Goal: Navigation & Orientation: Understand site structure

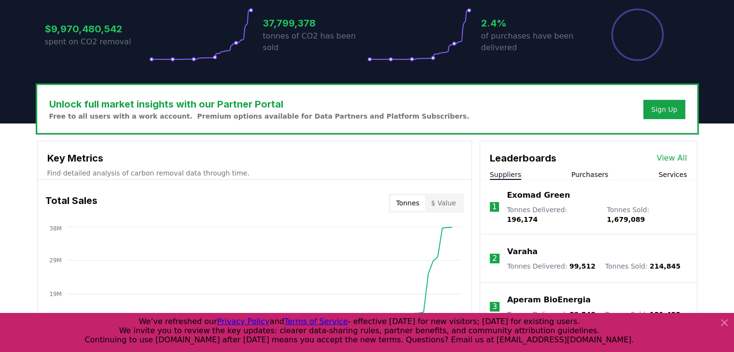
scroll to position [328, 0]
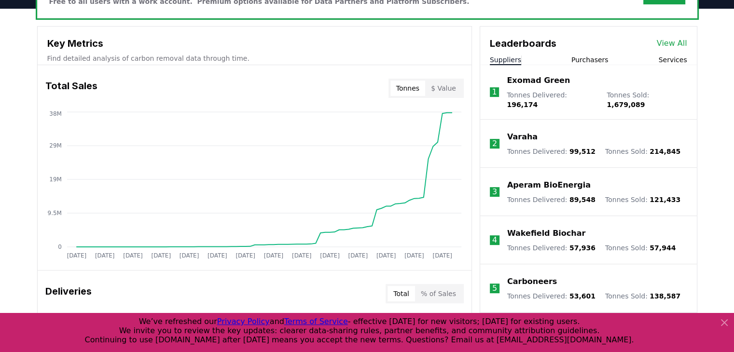
click at [724, 325] on icon at bounding box center [724, 323] width 12 height 12
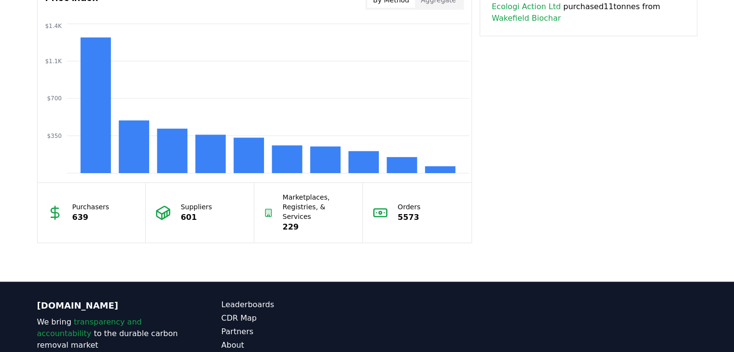
scroll to position [901, 0]
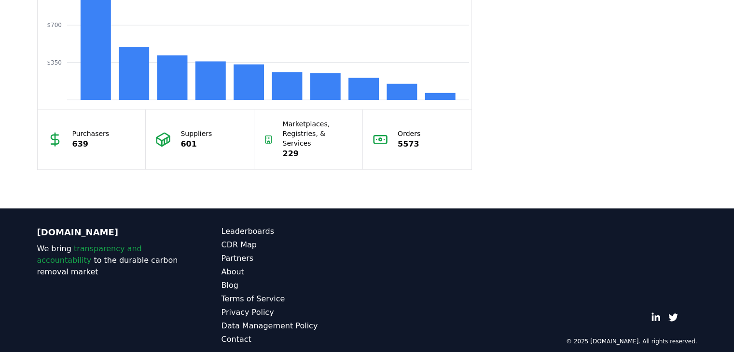
click at [329, 213] on div "[DOMAIN_NAME] We bring transparency and accountability to the durable carbon re…" at bounding box center [366, 285] width 675 height 154
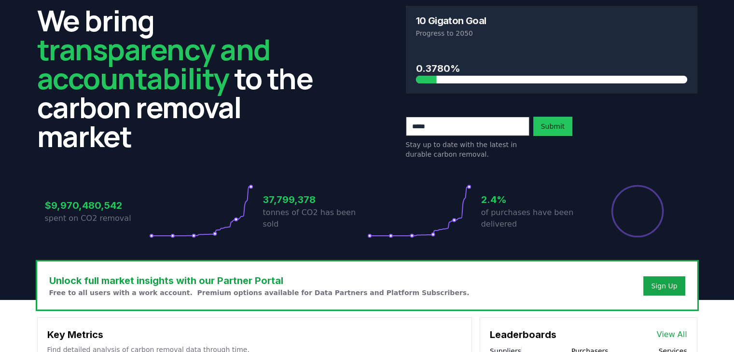
scroll to position [0, 0]
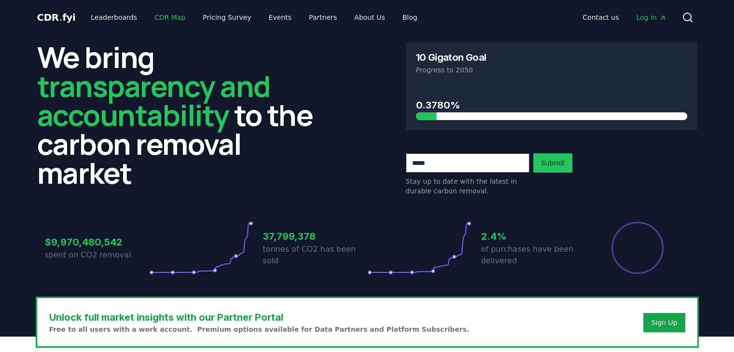
click at [154, 18] on link "CDR Map" at bounding box center [170, 17] width 46 height 17
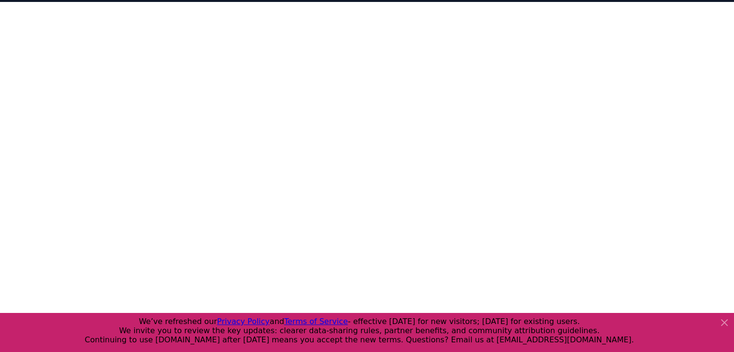
scroll to position [297, 0]
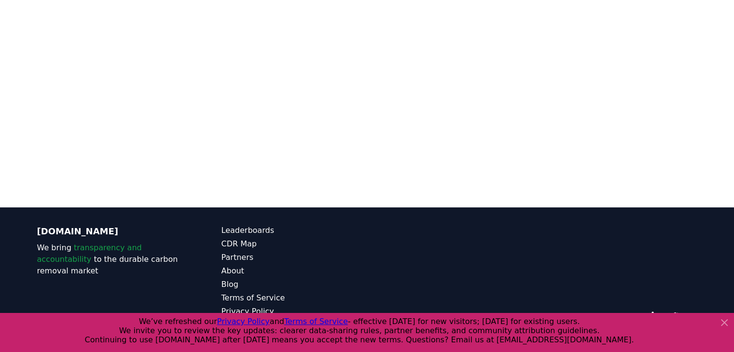
click at [724, 319] on icon at bounding box center [724, 323] width 12 height 12
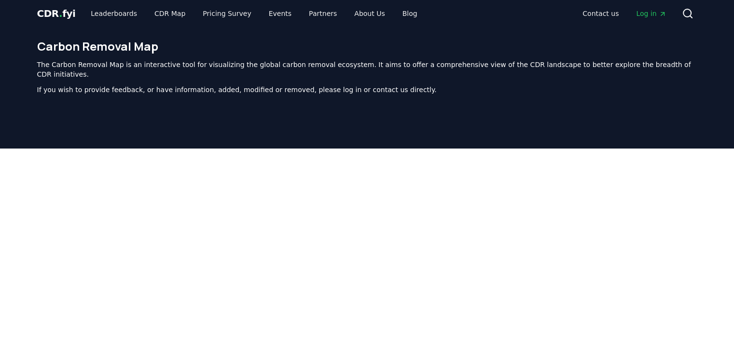
scroll to position [0, 0]
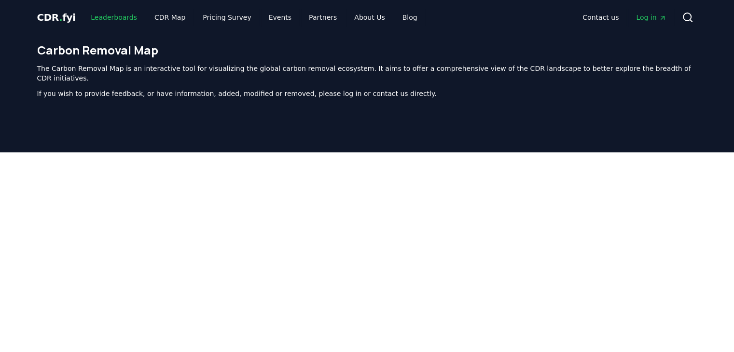
click at [109, 14] on link "Leaderboards" at bounding box center [114, 17] width 62 height 17
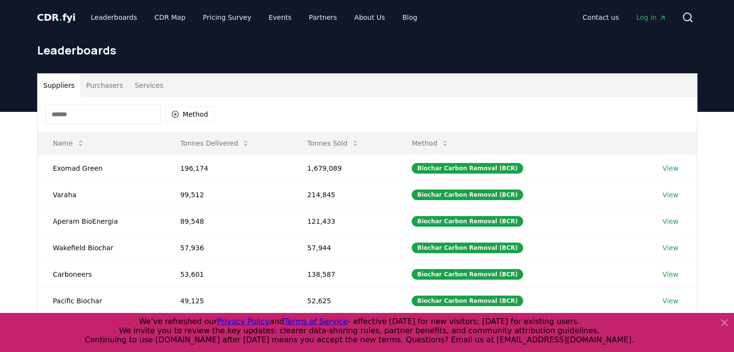
click at [95, 80] on button "Purchasers" at bounding box center [104, 85] width 49 height 23
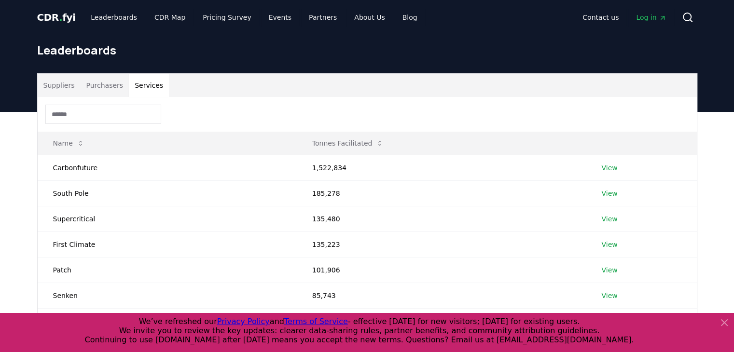
click at [133, 81] on button "Services" at bounding box center [149, 85] width 40 height 23
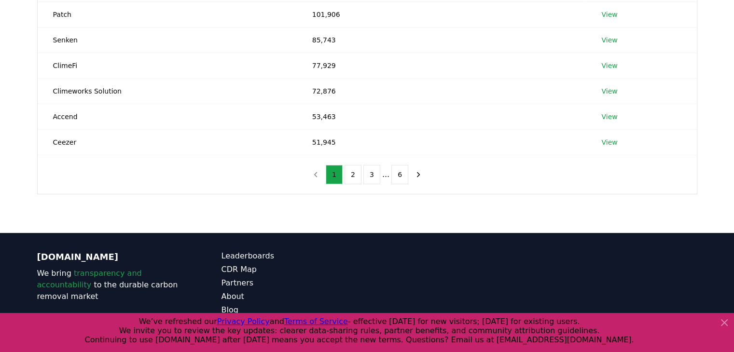
scroll to position [259, 0]
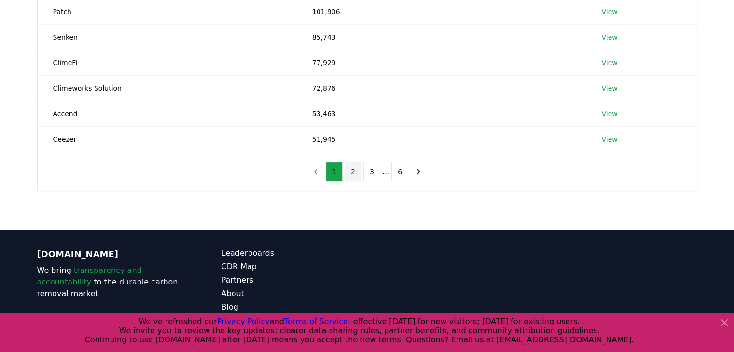
click at [353, 171] on button "2" at bounding box center [352, 171] width 17 height 19
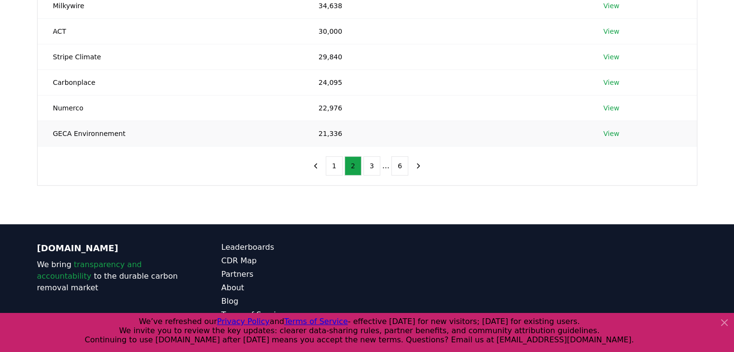
scroll to position [268, 0]
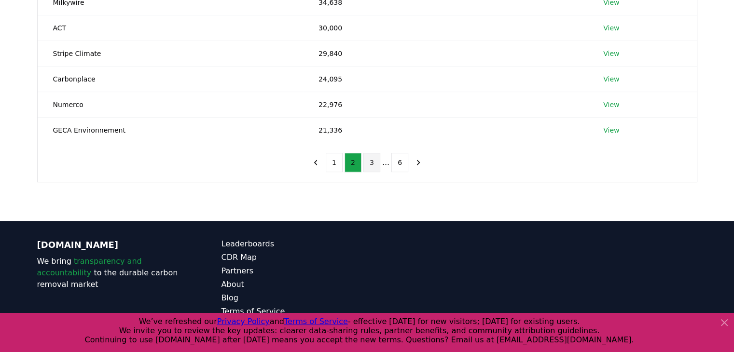
click at [367, 163] on button "3" at bounding box center [371, 162] width 17 height 19
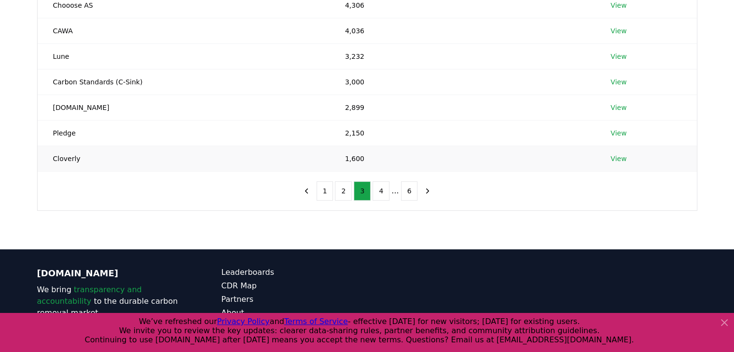
scroll to position [289, 0]
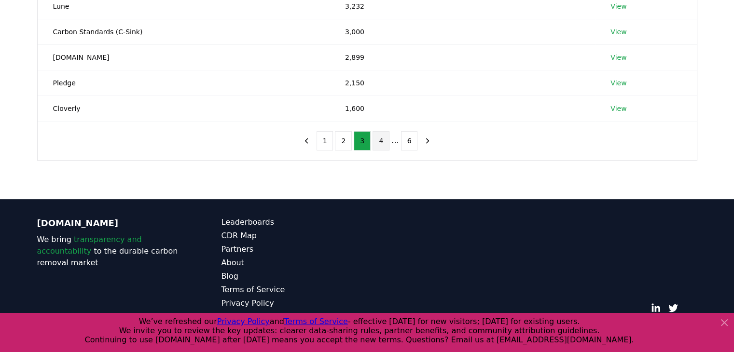
click at [381, 144] on button "4" at bounding box center [380, 140] width 17 height 19
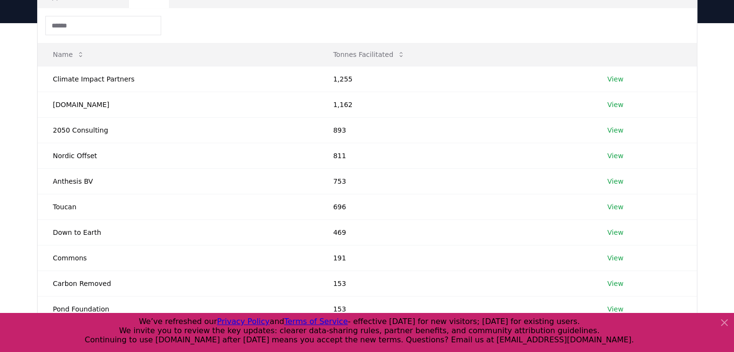
scroll to position [0, 0]
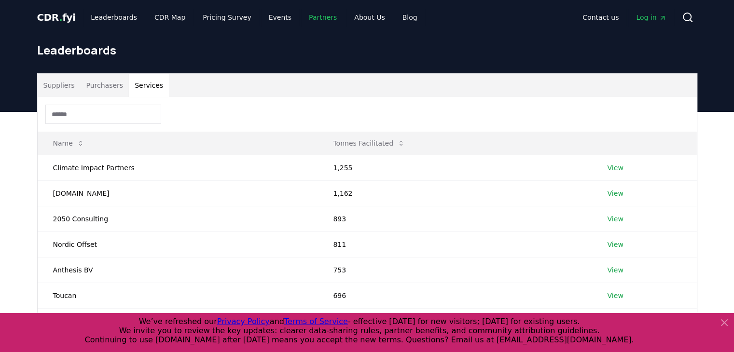
click at [304, 19] on link "Partners" at bounding box center [322, 17] width 43 height 17
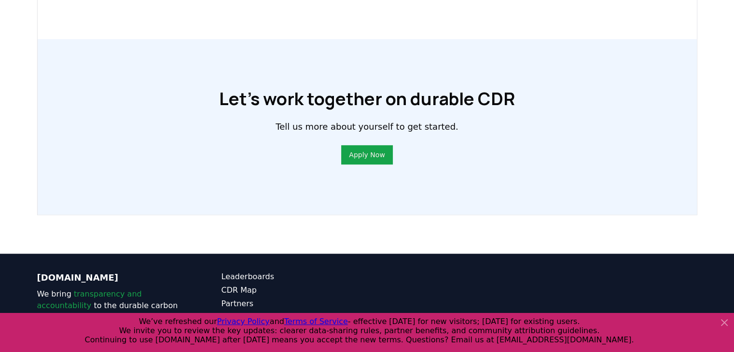
scroll to position [764, 0]
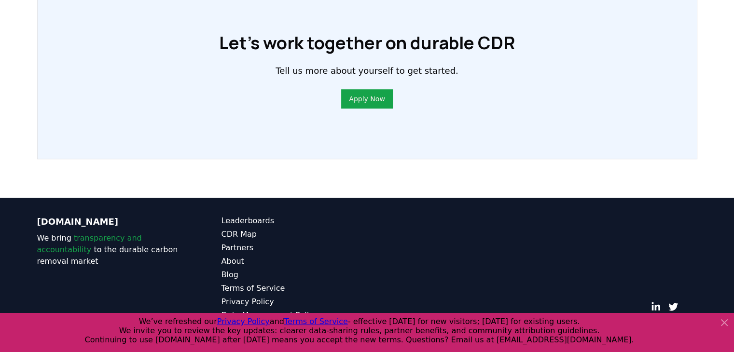
click at [723, 323] on icon at bounding box center [724, 323] width 6 height 6
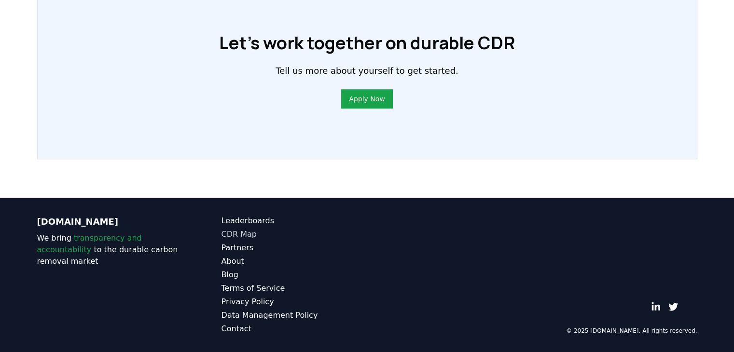
click at [235, 234] on link "CDR Map" at bounding box center [294, 235] width 146 height 12
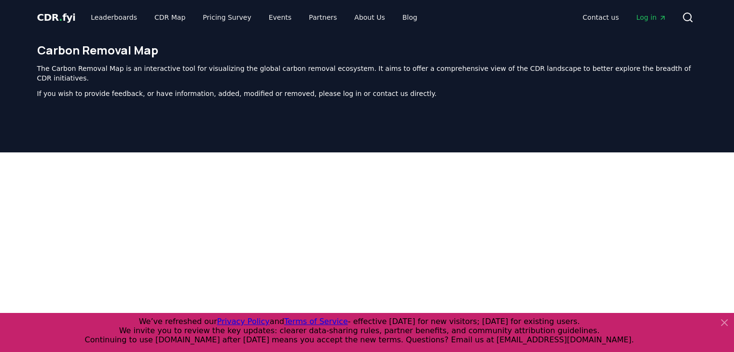
scroll to position [297, 0]
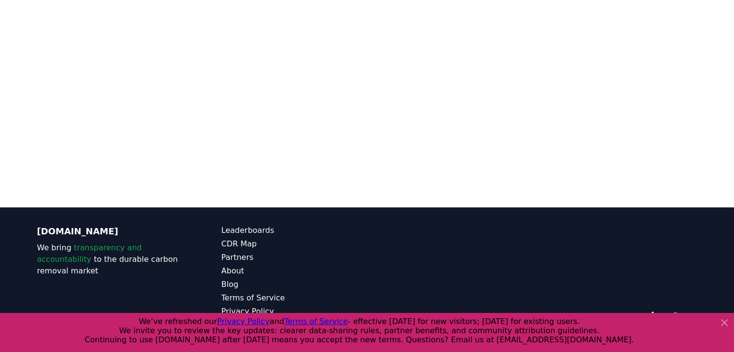
click at [721, 319] on icon at bounding box center [724, 323] width 12 height 12
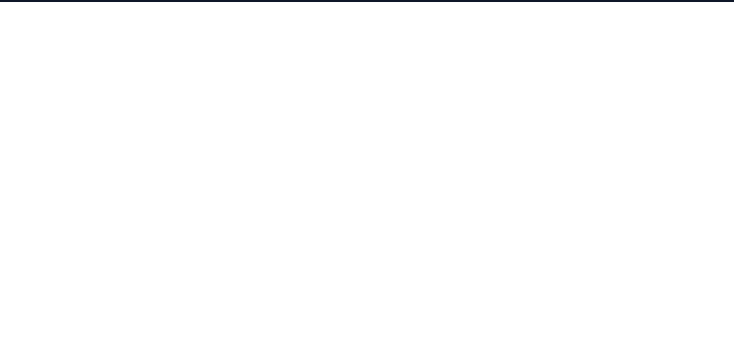
scroll to position [0, 0]
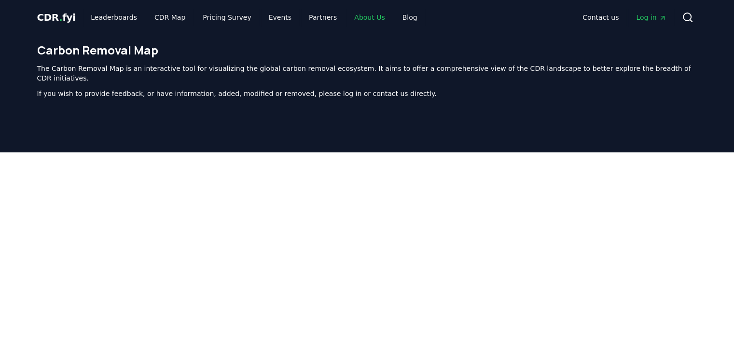
click at [346, 11] on link "About Us" at bounding box center [369, 17] width 46 height 17
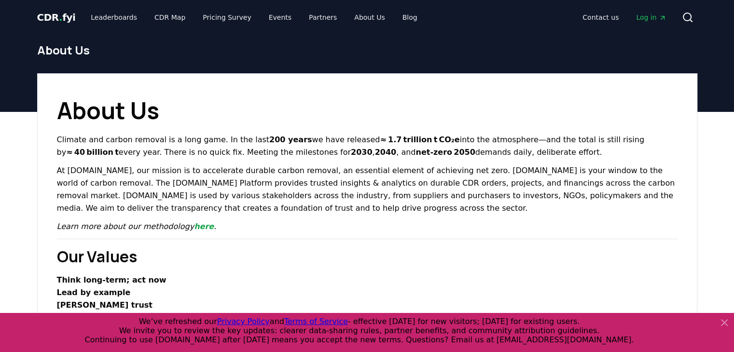
click at [721, 317] on icon at bounding box center [724, 323] width 12 height 12
